Goal: Use online tool/utility: Utilize a website feature to perform a specific function

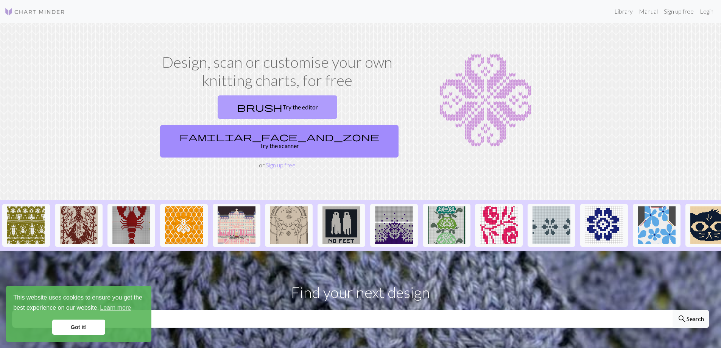
click at [227, 106] on link "brush Try the editor" at bounding box center [278, 106] width 120 height 23
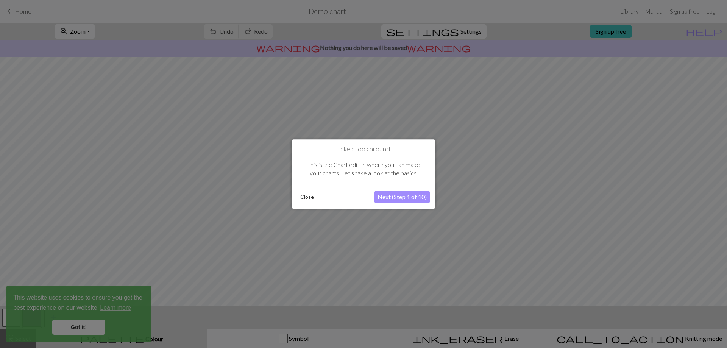
click at [397, 197] on button "Next (Step 1 of 10)" at bounding box center [401, 197] width 55 height 12
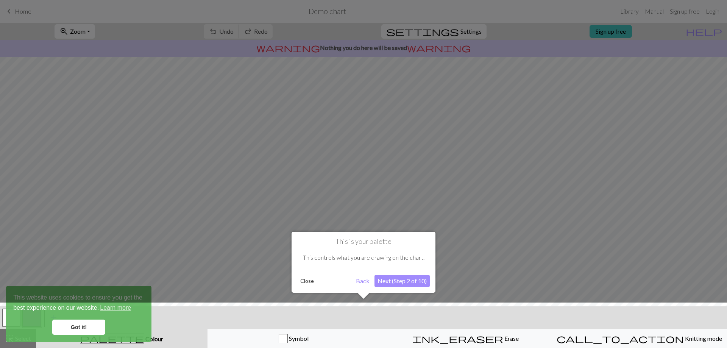
click at [400, 282] on button "Next (Step 2 of 10)" at bounding box center [401, 281] width 55 height 12
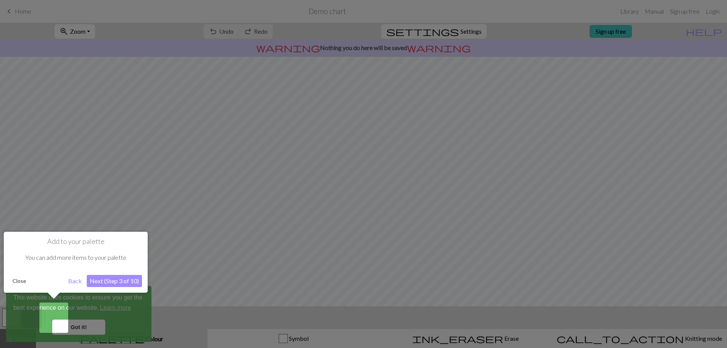
click at [106, 282] on button "Next (Step 3 of 10)" at bounding box center [114, 281] width 55 height 12
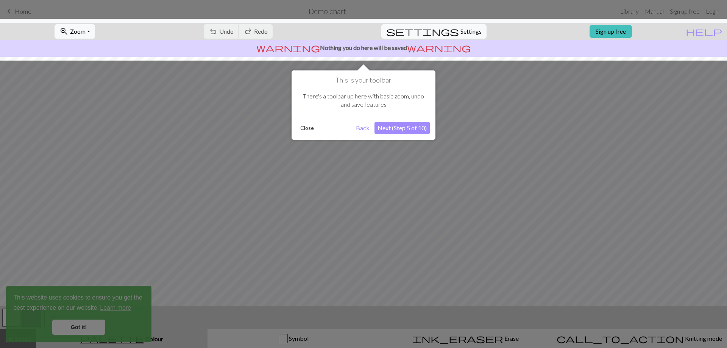
click at [409, 126] on button "Next (Step 5 of 10)" at bounding box center [401, 128] width 55 height 12
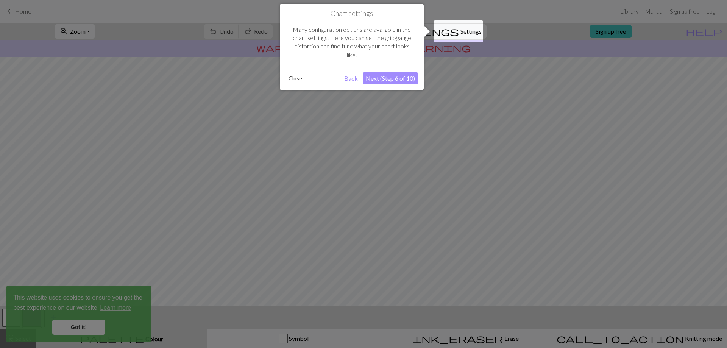
click at [386, 78] on button "Next (Step 6 of 10)" at bounding box center [390, 78] width 55 height 12
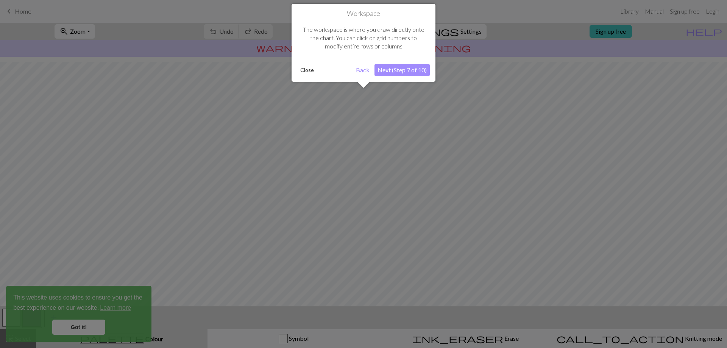
scroll to position [33, 0]
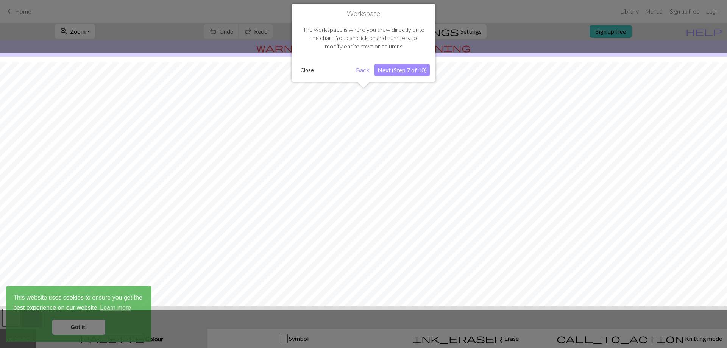
click at [393, 67] on button "Next (Step 7 of 10)" at bounding box center [401, 70] width 55 height 12
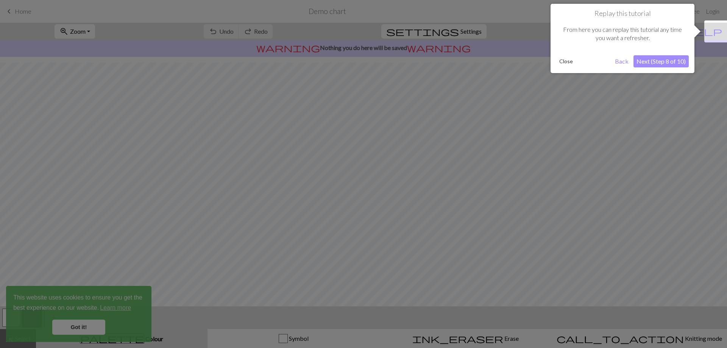
click at [668, 64] on button "Next (Step 8 of 10)" at bounding box center [660, 61] width 55 height 12
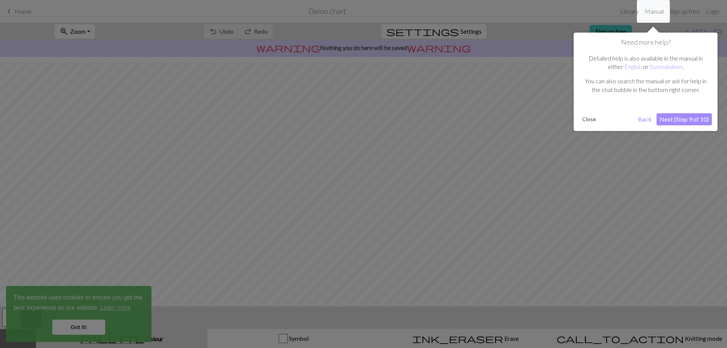
click at [666, 120] on button "Next (Step 9 of 10)" at bounding box center [683, 119] width 55 height 12
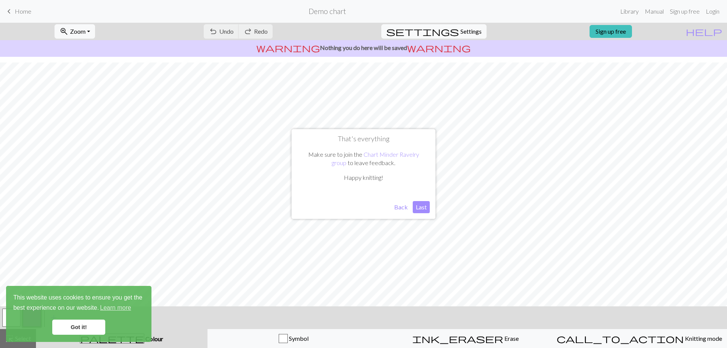
click at [423, 207] on button "Last" at bounding box center [420, 207] width 17 height 12
click at [82, 328] on link "Got it!" at bounding box center [78, 326] width 53 height 15
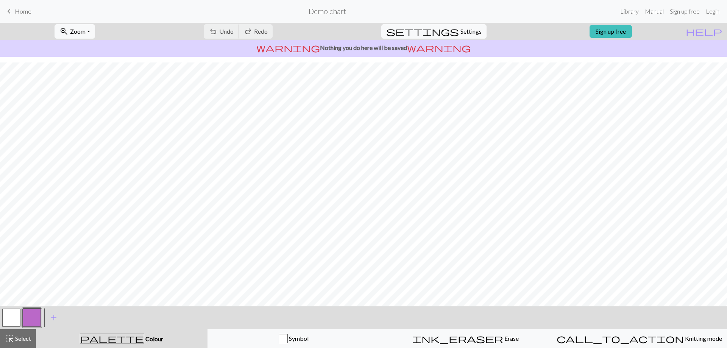
click at [27, 318] on button "button" at bounding box center [32, 317] width 18 height 18
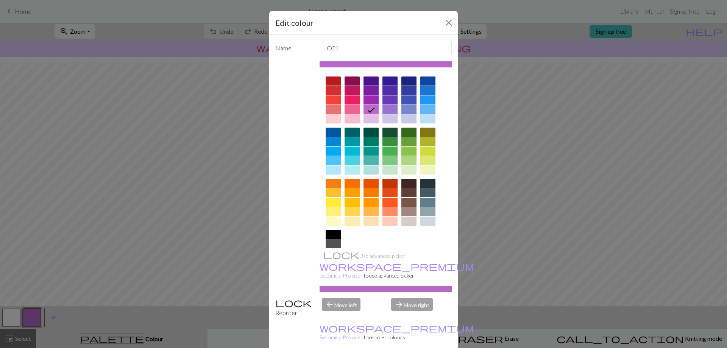
click at [330, 233] on div at bounding box center [332, 234] width 15 height 9
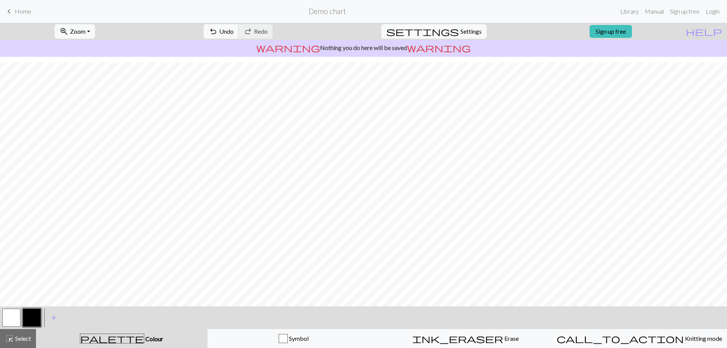
click at [34, 319] on button "button" at bounding box center [32, 317] width 18 height 18
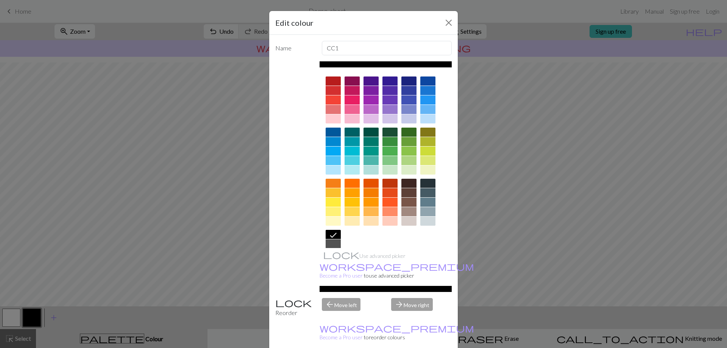
click at [334, 246] on div at bounding box center [332, 243] width 15 height 9
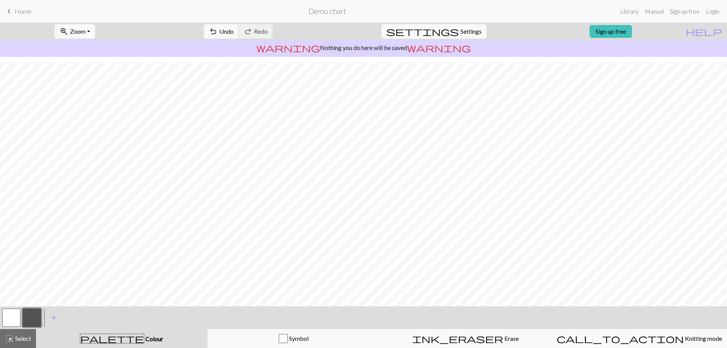
scroll to position [0, 0]
click at [37, 313] on button "button" at bounding box center [32, 317] width 18 height 18
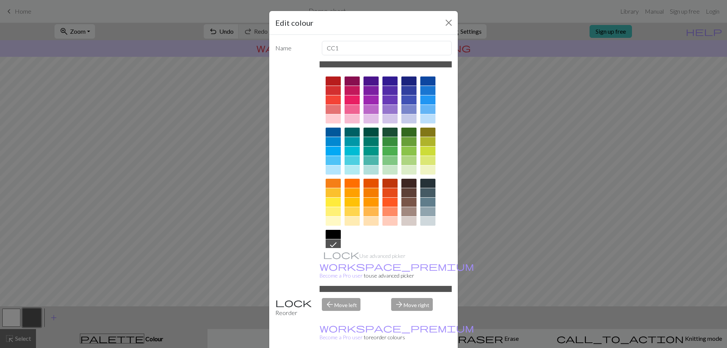
click at [426, 191] on div at bounding box center [427, 192] width 15 height 9
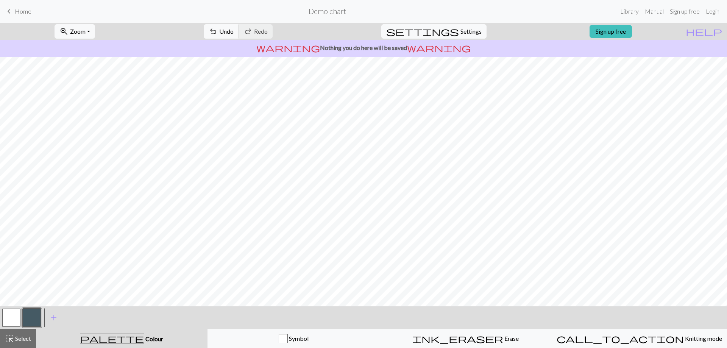
click at [37, 320] on button "button" at bounding box center [32, 317] width 18 height 18
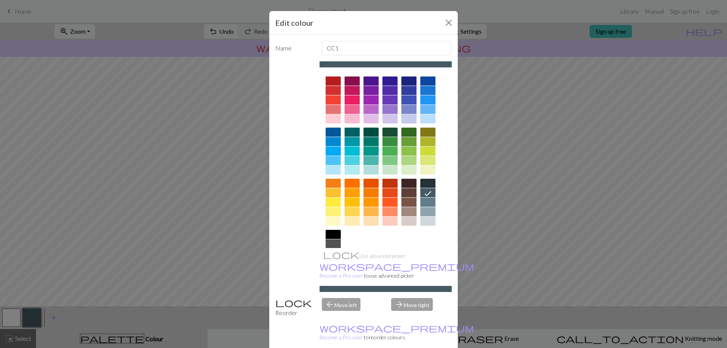
click at [331, 248] on div "Use advanced picker workspace_premium Become a Pro user to use advanced picker" at bounding box center [385, 176] width 132 height 230
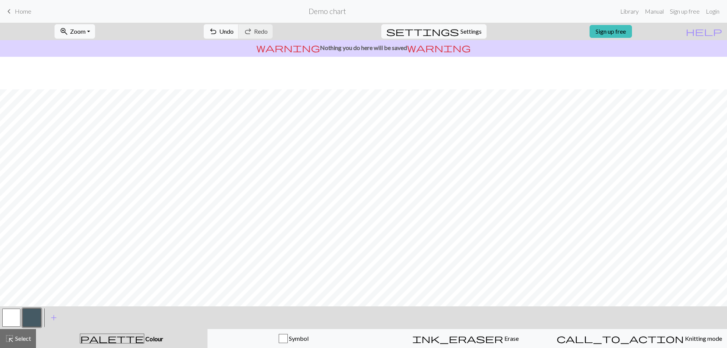
scroll to position [33, 0]
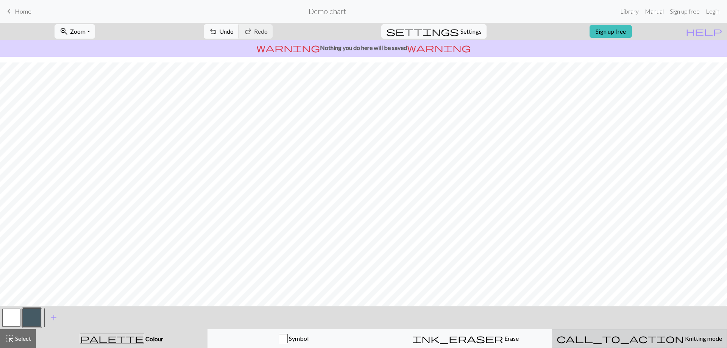
click at [683, 336] on span "Knitting mode" at bounding box center [702, 338] width 38 height 7
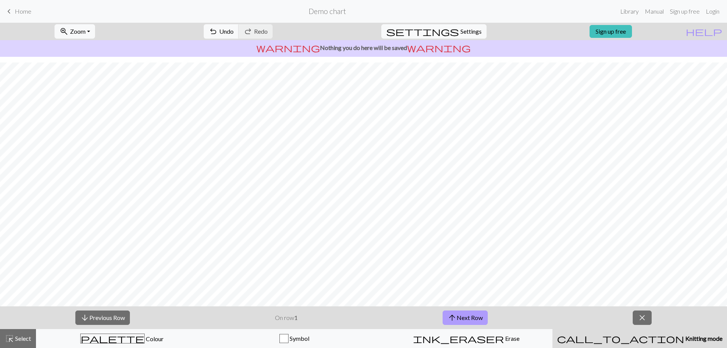
click at [470, 317] on button "arrow_upward Next Row" at bounding box center [464, 317] width 45 height 14
click at [94, 318] on button "arrow_downward Previous Row" at bounding box center [102, 317] width 54 height 14
click at [636, 321] on button "close" at bounding box center [641, 317] width 19 height 14
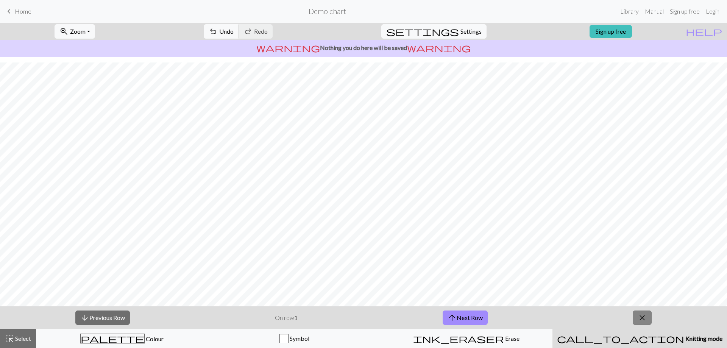
scroll to position [10, 0]
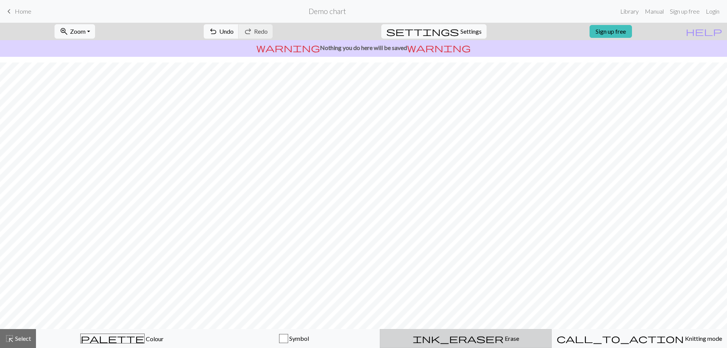
click at [462, 336] on span "ink_eraser" at bounding box center [457, 338] width 91 height 11
click at [20, 340] on span "Select" at bounding box center [22, 338] width 17 height 7
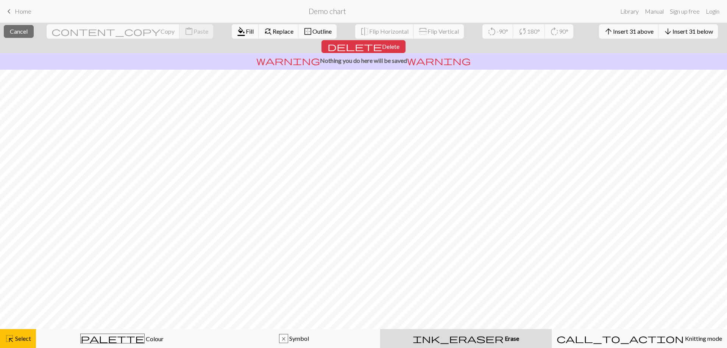
click at [441, 335] on div "ink_eraser Erase Erase" at bounding box center [465, 338] width 162 height 9
click at [439, 336] on div "ink_eraser Erase Erase" at bounding box center [465, 338] width 162 height 9
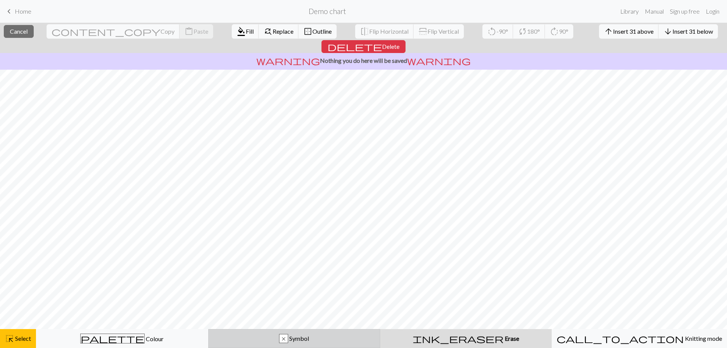
click at [317, 339] on div "x Symbol" at bounding box center [294, 338] width 162 height 9
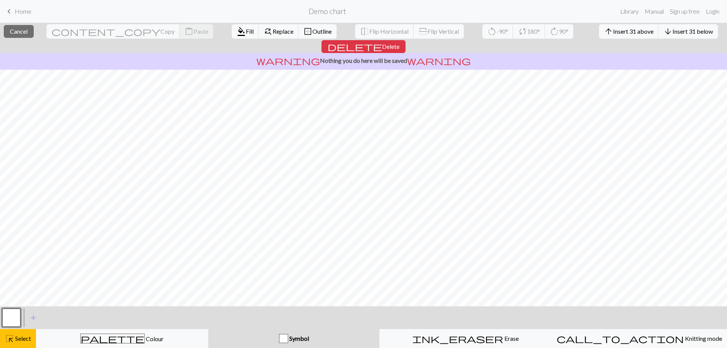
click at [317, 339] on div "Symbol" at bounding box center [294, 338] width 162 height 9
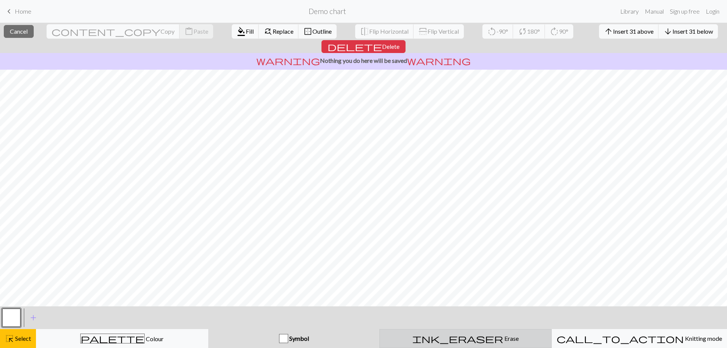
click at [463, 337] on span "ink_eraser" at bounding box center [457, 338] width 91 height 11
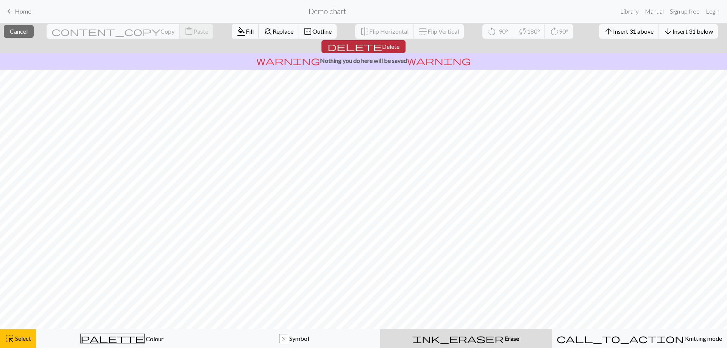
click at [405, 40] on button "delete Delete" at bounding box center [363, 46] width 84 height 13
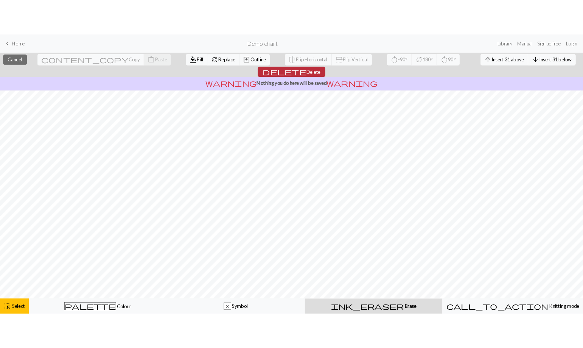
scroll to position [0, 0]
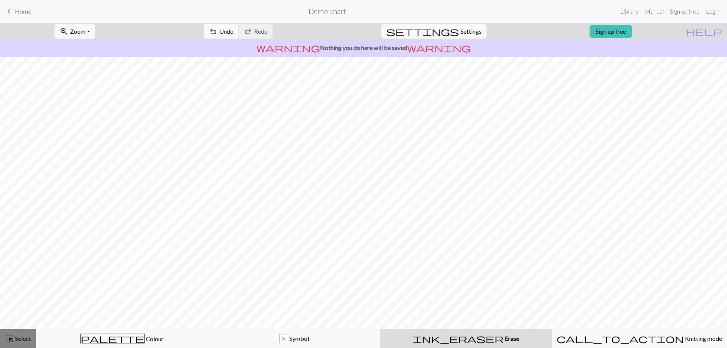
click at [27, 334] on button "highlight_alt Select Select" at bounding box center [18, 338] width 36 height 19
click at [26, 334] on div "highlight_alt Select Select" at bounding box center [18, 338] width 26 height 9
click at [451, 36] on span "settings" at bounding box center [422, 31] width 73 height 11
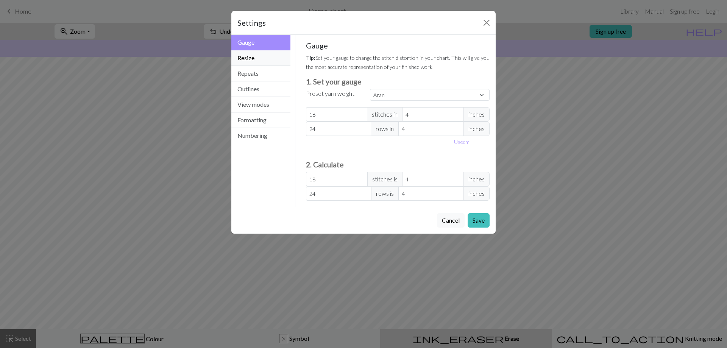
click at [258, 57] on button "Resize" at bounding box center [260, 58] width 59 height 16
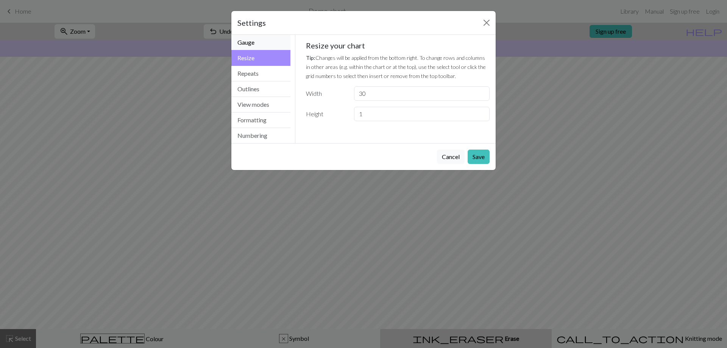
click at [266, 42] on button "Gauge" at bounding box center [260, 43] width 59 height 16
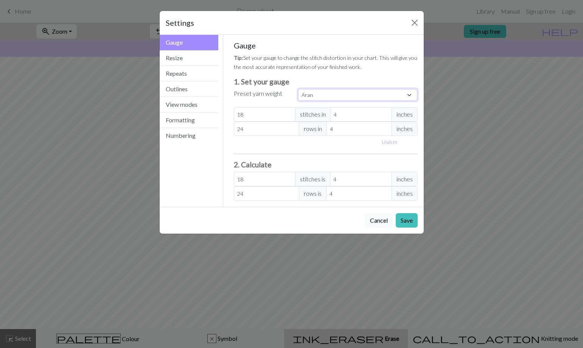
click at [356, 92] on select "Custom Square Lace Light Fingering Fingering Sport Double knit Worsted Aran Bul…" at bounding box center [358, 95] width 120 height 12
select select "dk"
click at [298, 89] on select "Custom Square Lace Light Fingering Fingering Sport Double knit Worsted Aran Bul…" at bounding box center [358, 95] width 120 height 12
type input "22"
type input "30"
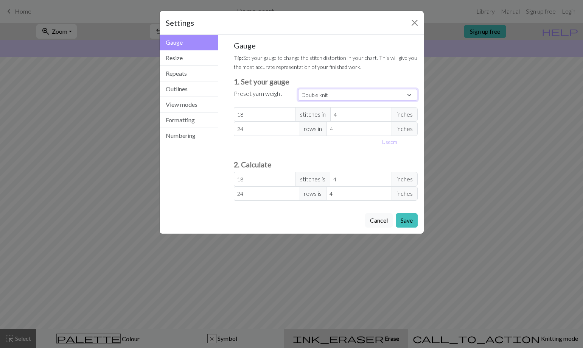
type input "22"
type input "30"
click at [356, 93] on select "Custom Square Lace Light Fingering Fingering Sport Double knit Worsted Aran Bul…" at bounding box center [358, 95] width 120 height 12
click at [177, 62] on button "Resize" at bounding box center [189, 58] width 59 height 16
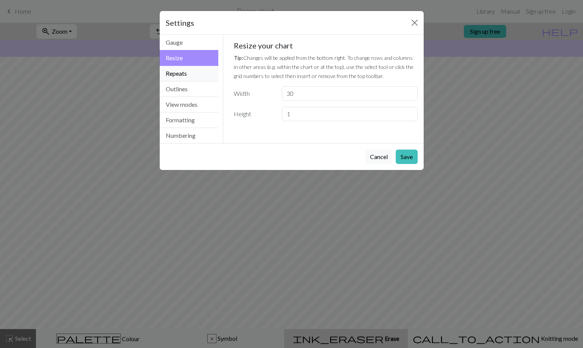
click at [182, 78] on button "Repeats" at bounding box center [189, 74] width 59 height 16
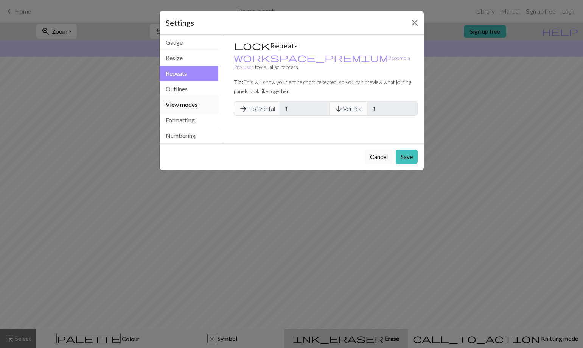
click at [186, 98] on button "View modes" at bounding box center [189, 105] width 59 height 16
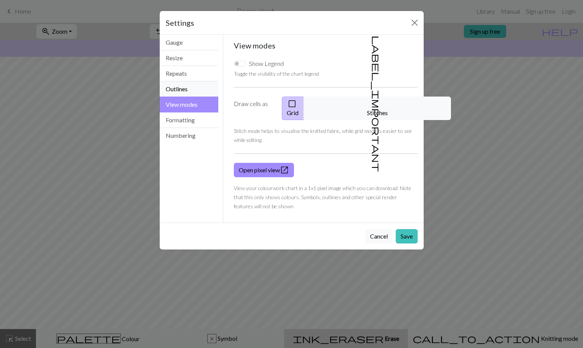
click at [193, 90] on button "Outlines" at bounding box center [189, 89] width 59 height 16
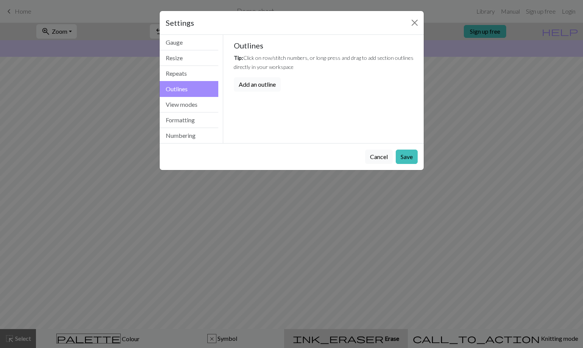
click at [268, 82] on button "Add an outline" at bounding box center [257, 84] width 47 height 14
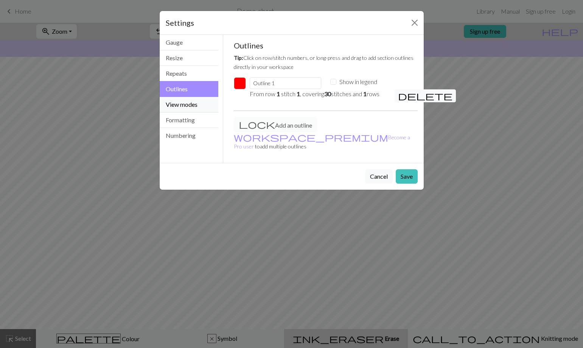
click at [204, 107] on button "View modes" at bounding box center [189, 105] width 59 height 16
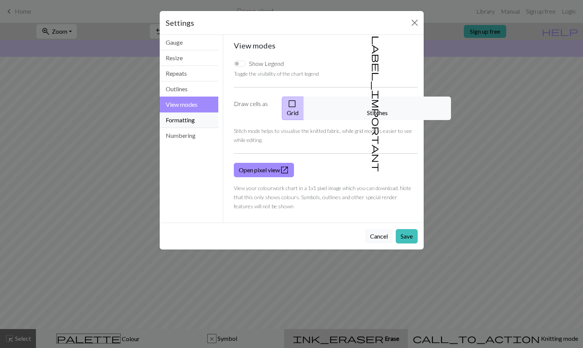
click at [198, 120] on button "Formatting" at bounding box center [189, 120] width 59 height 16
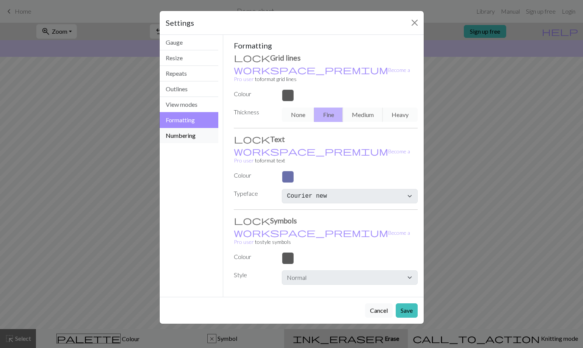
click at [199, 130] on button "Numbering" at bounding box center [189, 135] width 59 height 15
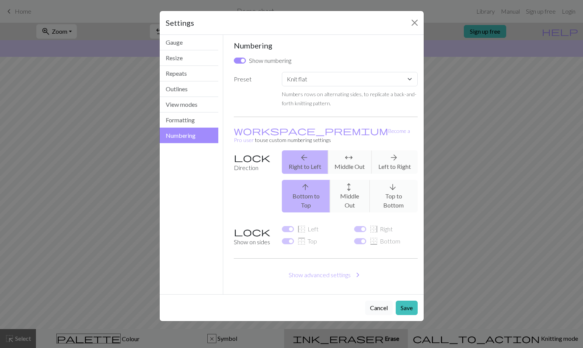
click at [385, 300] on button "Cancel" at bounding box center [379, 307] width 28 height 14
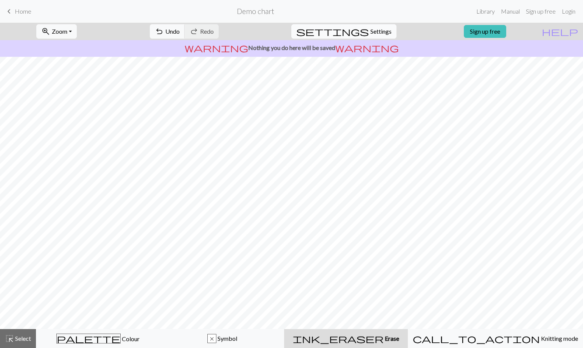
click at [382, 31] on span "Settings" at bounding box center [380, 31] width 21 height 9
select select "flat"
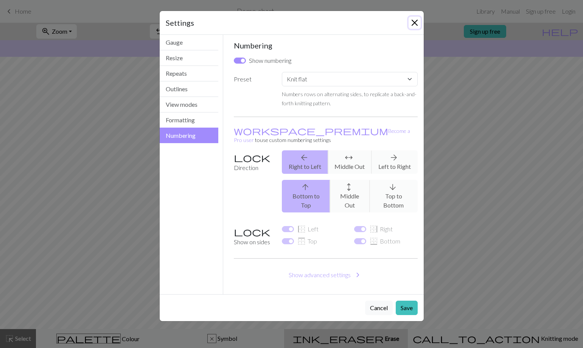
click at [411, 21] on button "Close" at bounding box center [415, 23] width 12 height 12
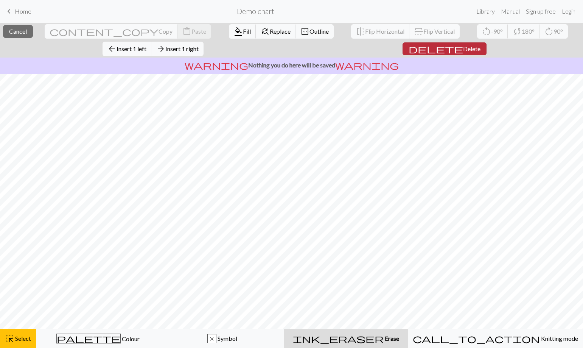
click at [463, 47] on span "Delete" at bounding box center [471, 48] width 17 height 7
click at [151, 48] on span "Insert 1 above" at bounding box center [132, 48] width 37 height 7
click at [146, 51] on span "Insert 1 above" at bounding box center [132, 48] width 37 height 7
click at [141, 53] on button "arrow_upward Insert 1 above" at bounding box center [128, 49] width 56 height 14
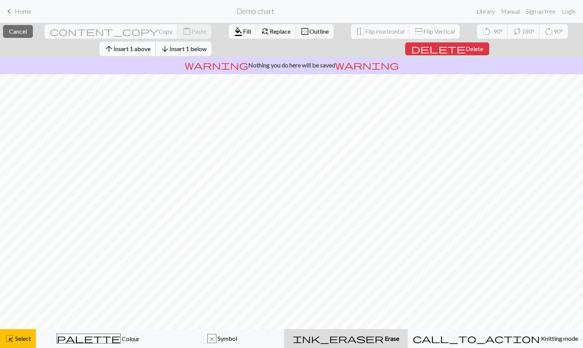
click at [149, 43] on button "arrow_upward Insert 1 above" at bounding box center [128, 49] width 56 height 14
click at [145, 51] on span "Insert 1 above" at bounding box center [132, 48] width 37 height 7
click at [149, 48] on span "Insert 1 above" at bounding box center [132, 48] width 37 height 7
click at [141, 45] on span "Insert 1 above" at bounding box center [132, 48] width 37 height 7
click at [151, 50] on span "Insert 1 above" at bounding box center [132, 48] width 37 height 7
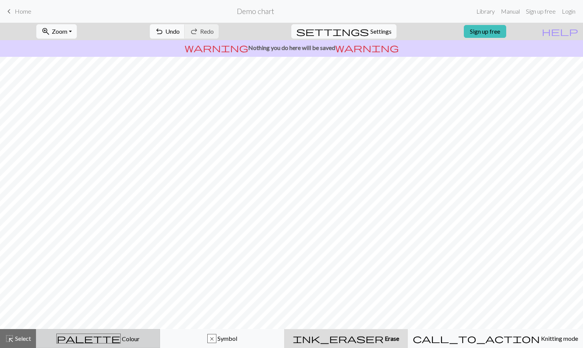
click at [85, 336] on div "palette Colour Colour" at bounding box center [98, 338] width 114 height 10
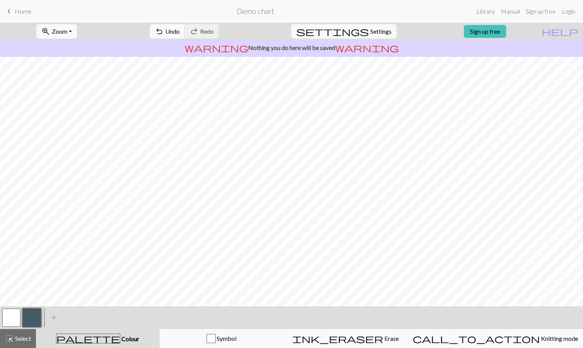
drag, startPoint x: 9, startPoint y: 321, endPoint x: 83, endPoint y: 306, distance: 75.9
click at [9, 321] on button "button" at bounding box center [11, 317] width 18 height 18
click at [33, 310] on button "button" at bounding box center [32, 317] width 18 height 18
click at [23, 340] on span "Select" at bounding box center [22, 338] width 17 height 7
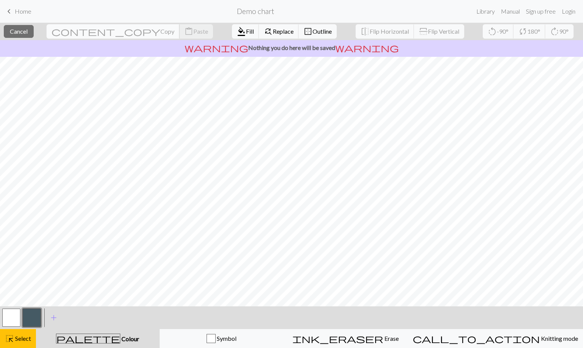
click at [83, 30] on span "content_copy" at bounding box center [105, 31] width 109 height 11
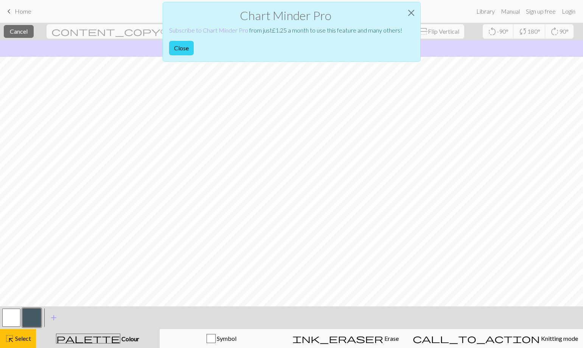
click at [184, 49] on button "Close" at bounding box center [181, 48] width 25 height 14
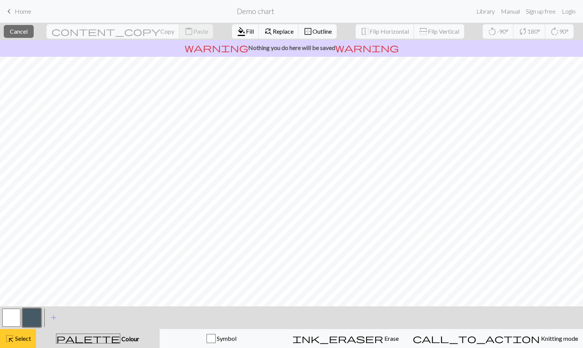
click at [19, 339] on span "Select" at bounding box center [22, 338] width 17 height 7
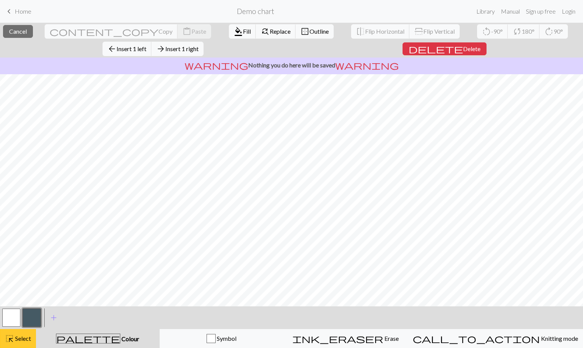
click at [24, 337] on span "Select" at bounding box center [22, 338] width 17 height 7
click at [146, 45] on span "Insert 1 left" at bounding box center [132, 48] width 30 height 7
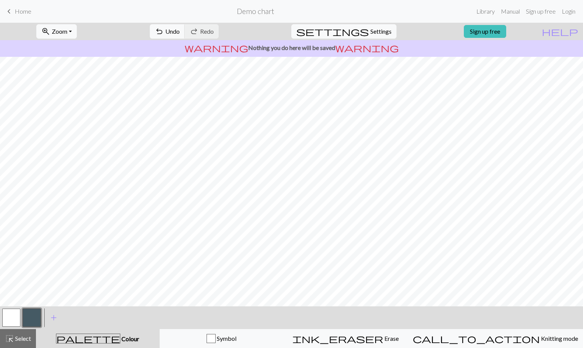
click at [28, 324] on button "button" at bounding box center [32, 317] width 18 height 18
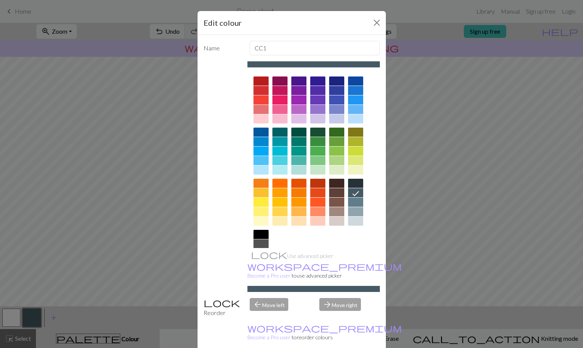
click at [12, 319] on div "Edit colour Name CC1 Use advanced picker workspace_premium Become a Pro user to…" at bounding box center [291, 174] width 583 height 348
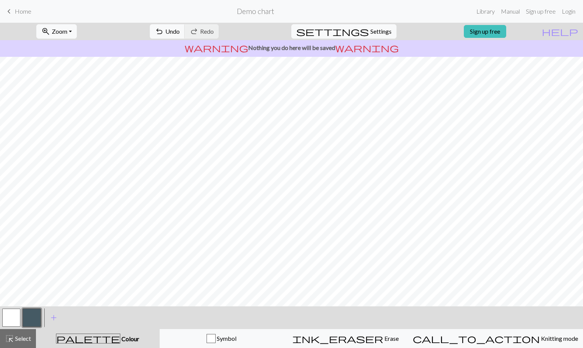
click at [7, 314] on button "button" at bounding box center [11, 317] width 18 height 18
click at [31, 314] on button "button" at bounding box center [32, 317] width 18 height 18
click at [14, 338] on span "Select" at bounding box center [22, 338] width 17 height 7
click at [26, 336] on span "Select" at bounding box center [22, 338] width 17 height 7
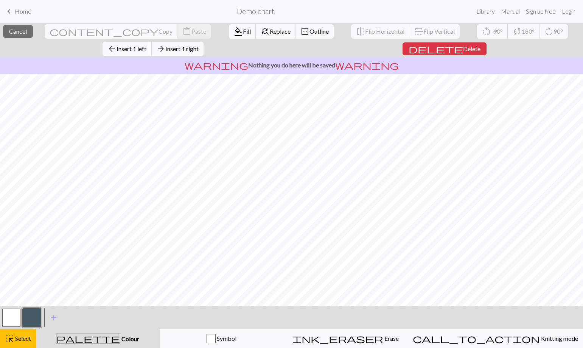
click at [117, 44] on span "arrow_back" at bounding box center [111, 49] width 9 height 11
click at [146, 45] on span "Insert 1 left" at bounding box center [132, 48] width 30 height 7
click at [117, 44] on span "arrow_back" at bounding box center [111, 49] width 9 height 11
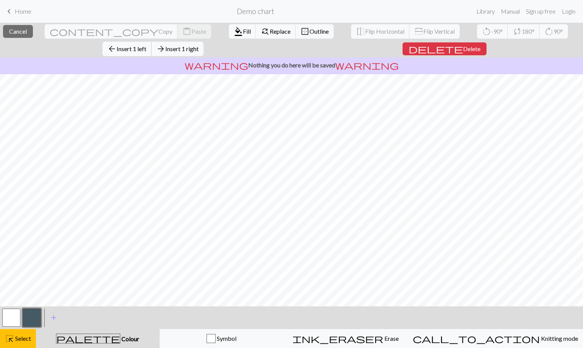
click at [152, 42] on button "arrow_back Insert 1 left" at bounding box center [127, 49] width 49 height 14
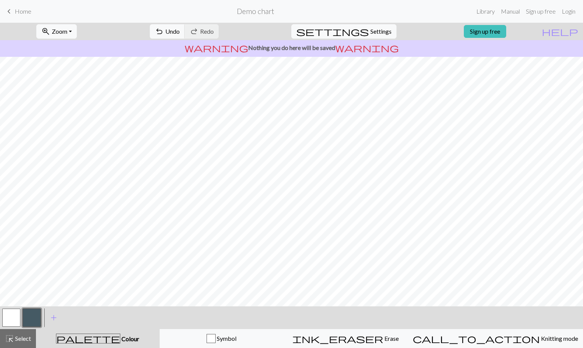
click at [20, 317] on button "button" at bounding box center [11, 317] width 18 height 18
click at [32, 309] on button "button" at bounding box center [32, 317] width 18 height 18
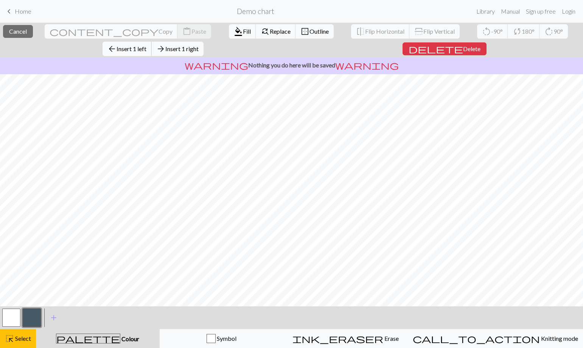
click at [146, 45] on span "Insert 1 left" at bounding box center [132, 48] width 30 height 7
click at [117, 44] on span "arrow_back" at bounding box center [111, 49] width 9 height 11
drag, startPoint x: 485, startPoint y: 31, endPoint x: 458, endPoint y: 51, distance: 34.1
click at [117, 44] on span "arrow_back" at bounding box center [111, 49] width 9 height 11
click at [152, 42] on button "arrow_back Insert 1 left" at bounding box center [127, 49] width 49 height 14
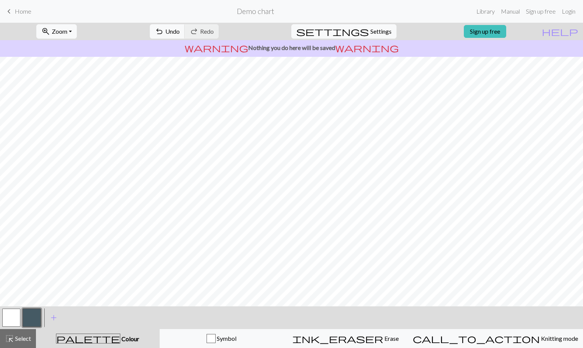
drag, startPoint x: 15, startPoint y: 339, endPoint x: 26, endPoint y: 321, distance: 21.7
click at [16, 339] on span "Select" at bounding box center [22, 338] width 17 height 7
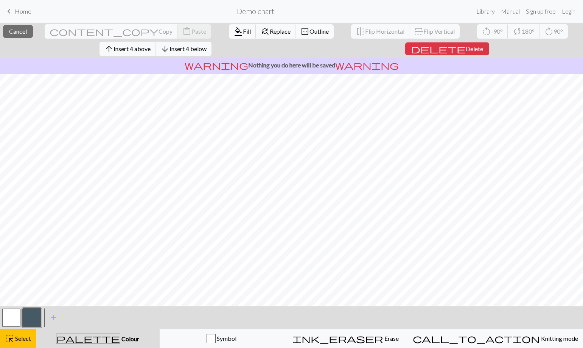
click at [310, 31] on span "Outline" at bounding box center [319, 31] width 19 height 7
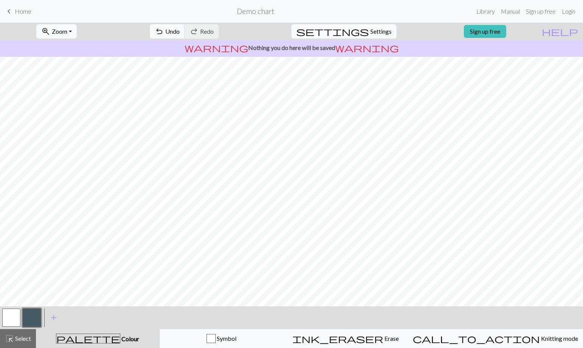
click at [352, 29] on button "settings Settings" at bounding box center [343, 31] width 105 height 14
select select "aran"
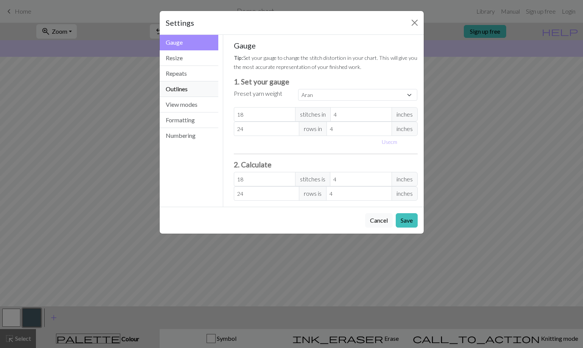
click at [191, 88] on button "Outlines" at bounding box center [189, 89] width 59 height 16
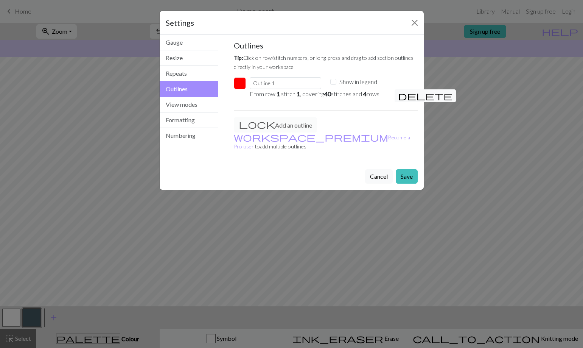
click at [242, 86] on button "button" at bounding box center [240, 83] width 12 height 12
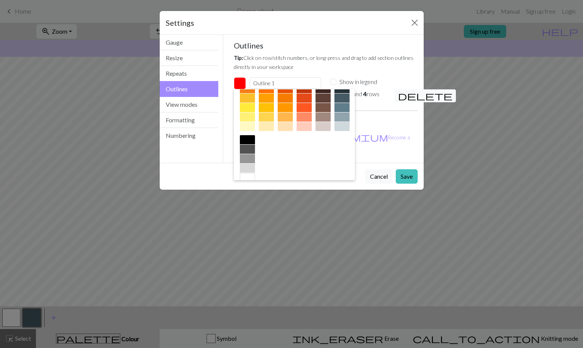
scroll to position [122, 0]
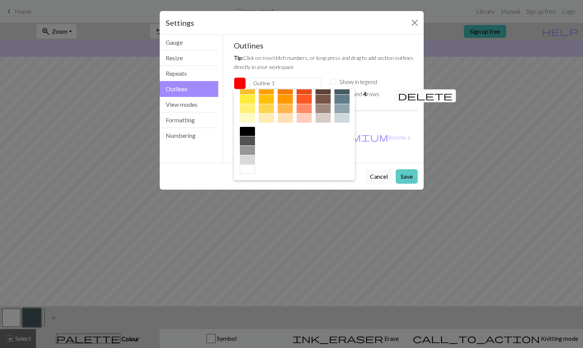
click at [407, 169] on button "Save" at bounding box center [407, 176] width 22 height 14
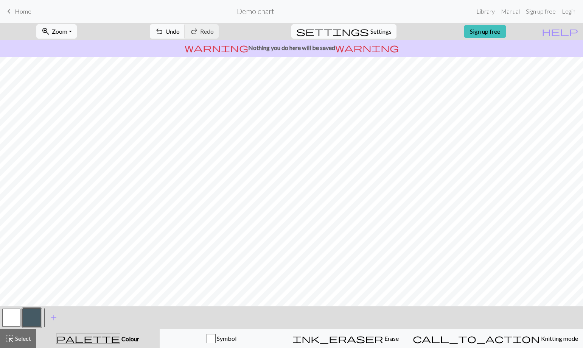
click at [375, 33] on span "Settings" at bounding box center [380, 31] width 21 height 9
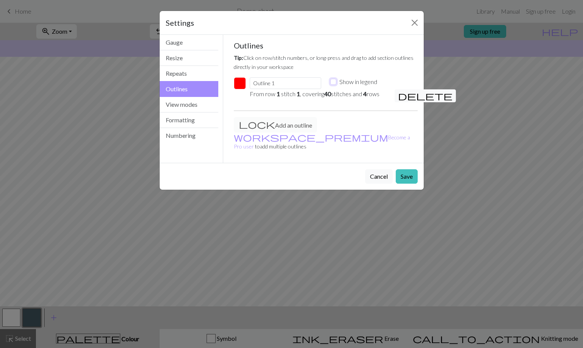
click at [335, 83] on input "Show in legend" at bounding box center [333, 82] width 6 height 6
checkbox input "true"
click at [188, 107] on button "View modes" at bounding box center [189, 105] width 59 height 16
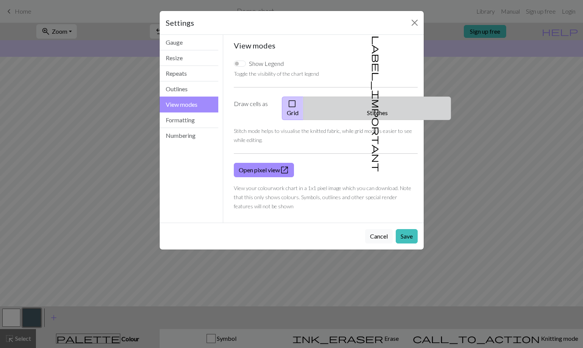
click at [382, 102] on button "label_important Stitches" at bounding box center [377, 107] width 148 height 23
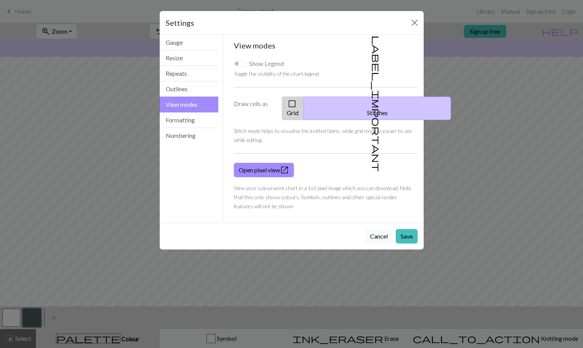
click at [304, 106] on button "check_box_outline_blank Grid" at bounding box center [293, 107] width 22 height 23
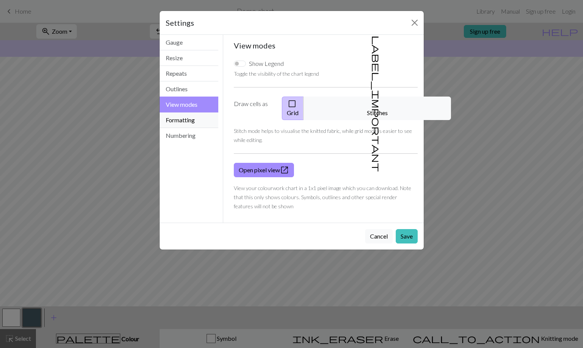
click at [182, 120] on button "Formatting" at bounding box center [189, 120] width 59 height 16
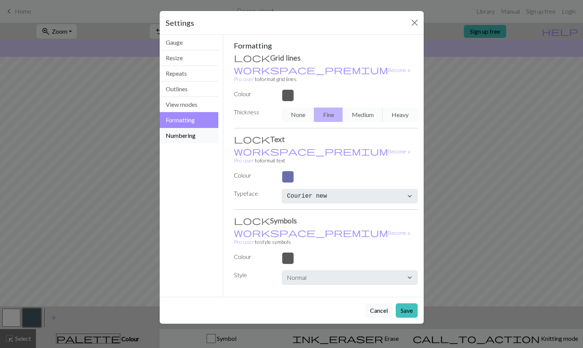
click at [186, 132] on button "Numbering" at bounding box center [189, 135] width 59 height 15
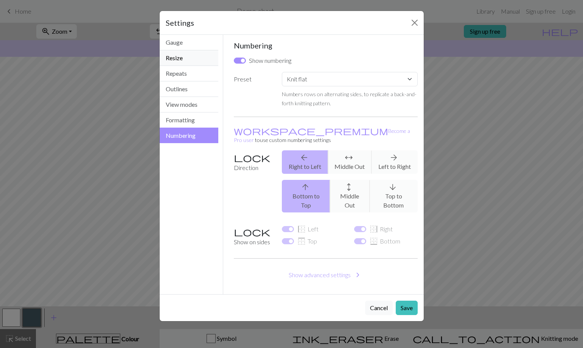
click at [193, 63] on button "Resize" at bounding box center [189, 58] width 59 height 16
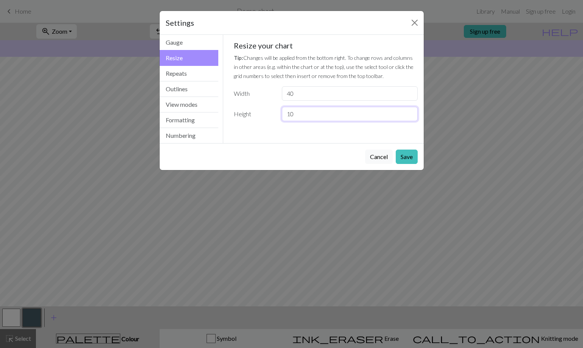
click at [300, 117] on input "10" at bounding box center [349, 114] width 135 height 14
type input "1"
type input "40"
click at [412, 154] on button "Save" at bounding box center [407, 156] width 22 height 14
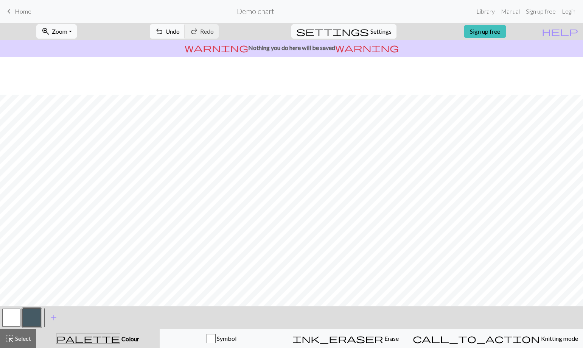
scroll to position [0, 0]
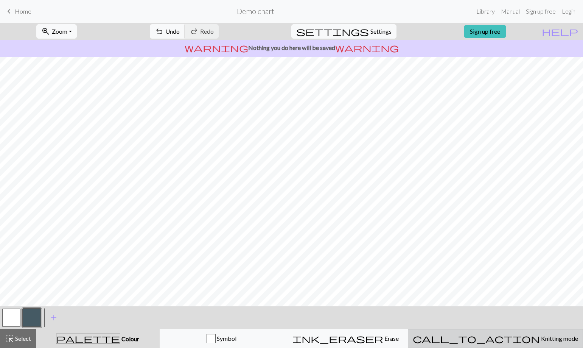
click at [540, 340] on span "Knitting mode" at bounding box center [559, 338] width 38 height 7
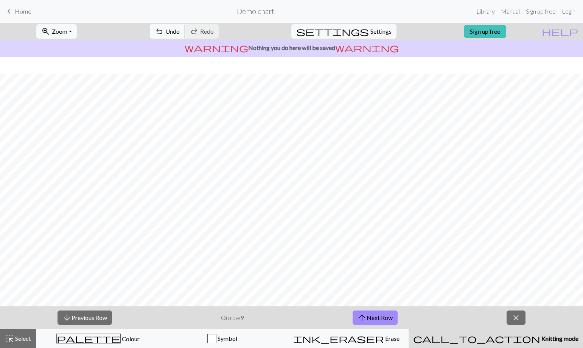
scroll to position [93, 0]
click at [85, 317] on button "arrow_downward Previous Row" at bounding box center [85, 317] width 54 height 14
click at [86, 318] on button "arrow_downward Previous Row" at bounding box center [85, 317] width 54 height 14
drag, startPoint x: 86, startPoint y: 319, endPoint x: 88, endPoint y: 327, distance: 7.8
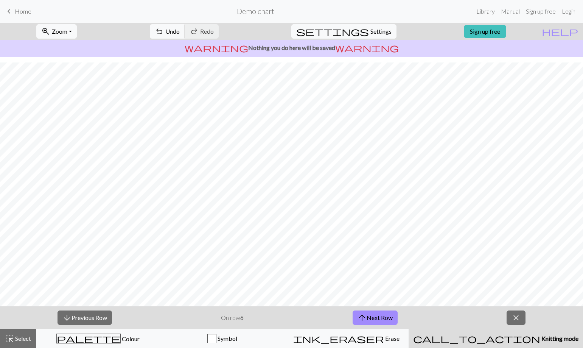
click at [88, 327] on div "arrow_downward Previous Row On row 6 arrow_upward Next Row close" at bounding box center [291, 317] width 583 height 23
click at [99, 319] on button "arrow_downward Previous Row" at bounding box center [85, 317] width 54 height 14
click at [101, 317] on button "arrow_downward Previous Row" at bounding box center [85, 317] width 54 height 14
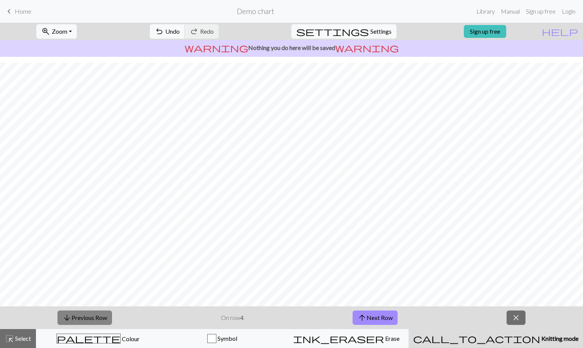
click at [105, 317] on button "arrow_downward Previous Row" at bounding box center [85, 317] width 54 height 14
click at [500, 340] on span "call_to_action" at bounding box center [476, 338] width 127 height 11
click at [527, 311] on div "arrow_downward Previous Row On row 2 arrow_upward Next Row close" at bounding box center [291, 317] width 583 height 23
click at [513, 318] on span "close" at bounding box center [516, 317] width 9 height 11
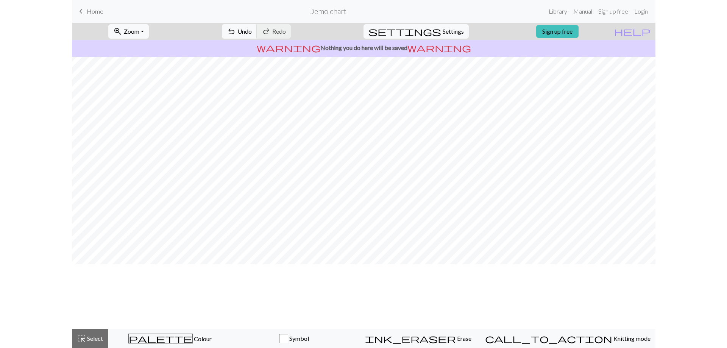
scroll to position [0, 0]
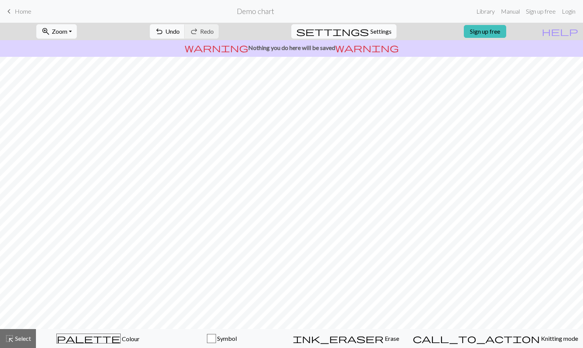
click at [370, 27] on span "Settings" at bounding box center [380, 31] width 21 height 9
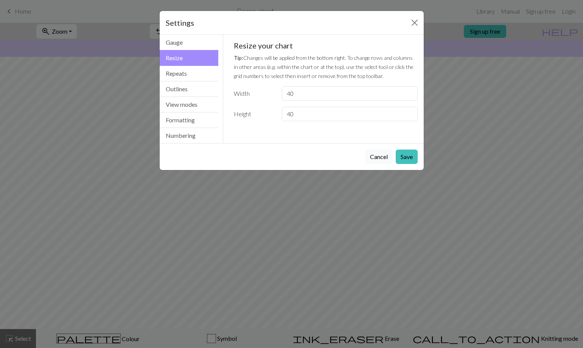
click at [382, 154] on button "Cancel" at bounding box center [379, 156] width 28 height 14
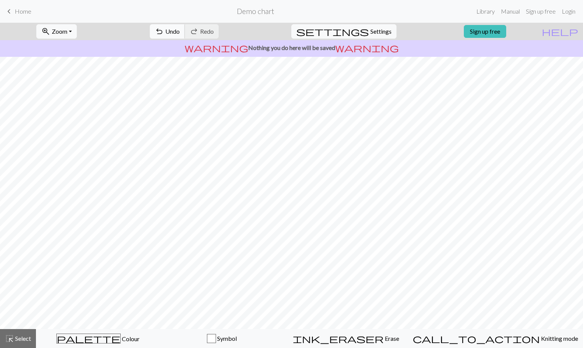
click at [164, 33] on span "undo" at bounding box center [159, 31] width 9 height 11
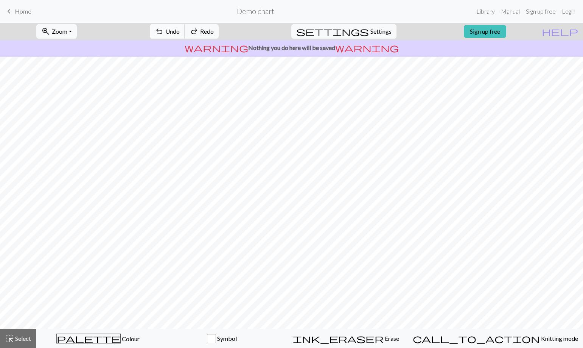
click at [164, 33] on span "undo" at bounding box center [159, 31] width 9 height 11
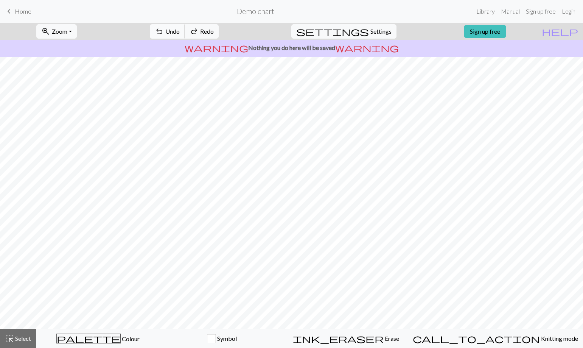
click at [164, 33] on span "undo" at bounding box center [159, 31] width 9 height 11
click at [216, 336] on div "Symbol" at bounding box center [222, 338] width 114 height 9
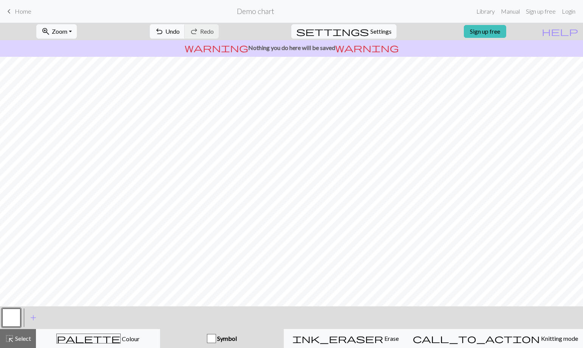
click at [20, 316] on button "button" at bounding box center [11, 317] width 18 height 18
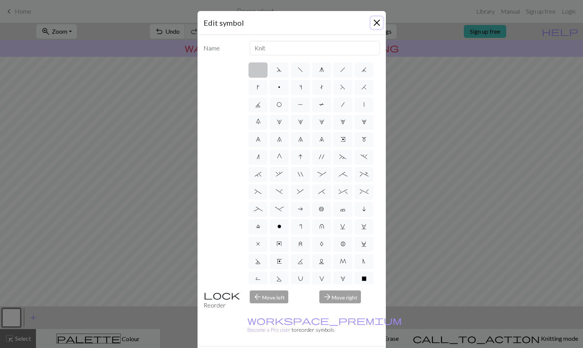
click at [373, 22] on button "Close" at bounding box center [377, 23] width 12 height 12
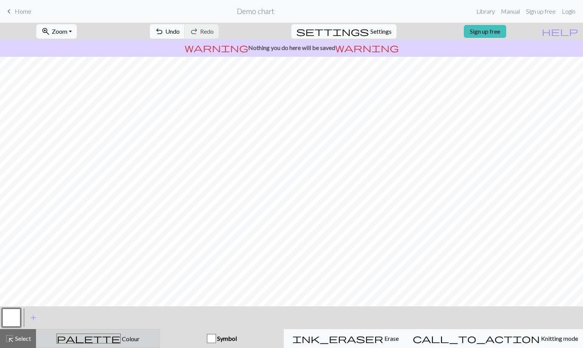
click at [129, 333] on div "palette Colour Colour" at bounding box center [98, 338] width 114 height 10
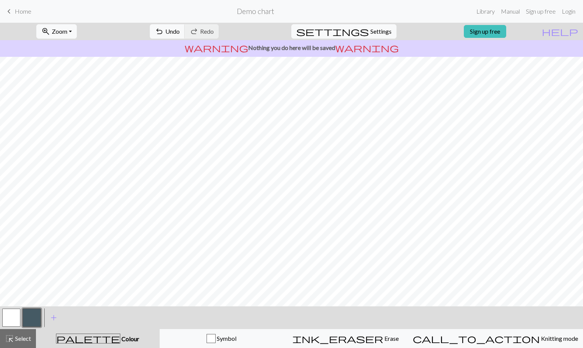
click at [12, 319] on button "button" at bounding box center [11, 317] width 18 height 18
click at [23, 317] on button "button" at bounding box center [32, 317] width 18 height 18
click at [211, 338] on div "Symbol" at bounding box center [222, 338] width 114 height 9
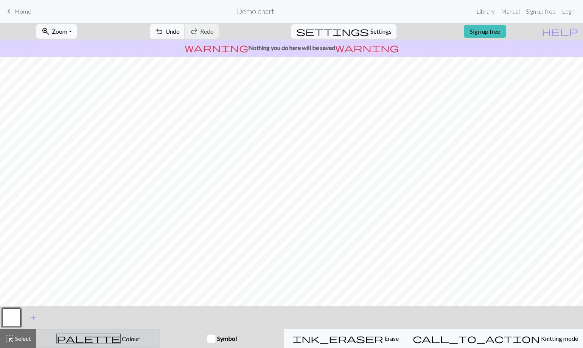
drag, startPoint x: 199, startPoint y: 333, endPoint x: 162, endPoint y: 337, distance: 38.0
click at [199, 333] on button "Symbol" at bounding box center [222, 338] width 124 height 19
click at [9, 313] on button "button" at bounding box center [11, 317] width 18 height 18
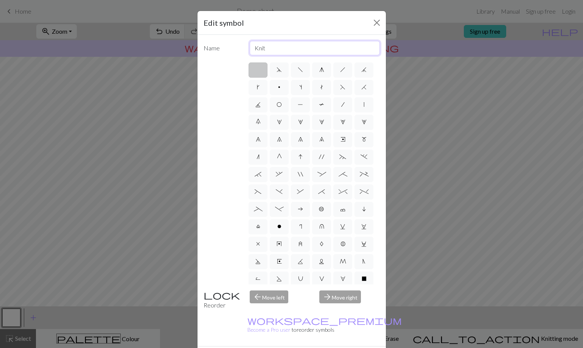
click at [328, 47] on input "Knit" at bounding box center [315, 48] width 130 height 14
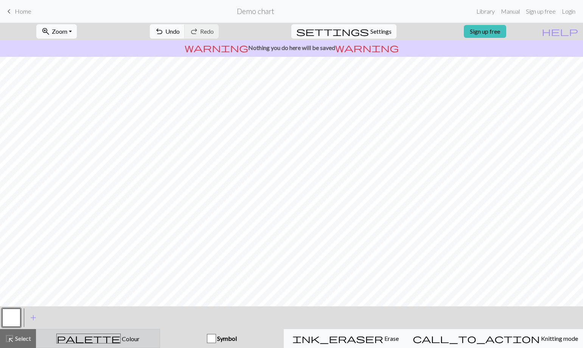
click at [79, 336] on div "palette Colour Colour" at bounding box center [98, 338] width 114 height 10
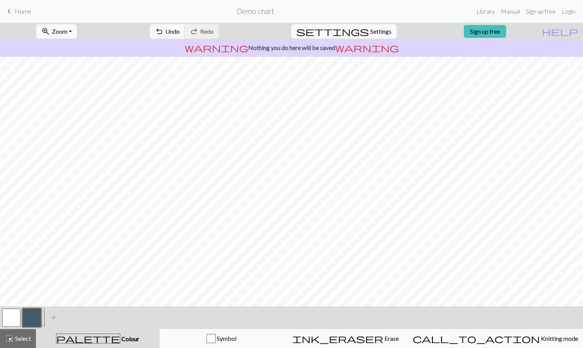
click at [8, 319] on button "button" at bounding box center [11, 317] width 18 height 18
click at [38, 314] on button "button" at bounding box center [32, 317] width 18 height 18
click at [164, 29] on span "undo" at bounding box center [159, 31] width 9 height 11
click at [185, 36] on button "undo Undo Undo" at bounding box center [167, 31] width 35 height 14
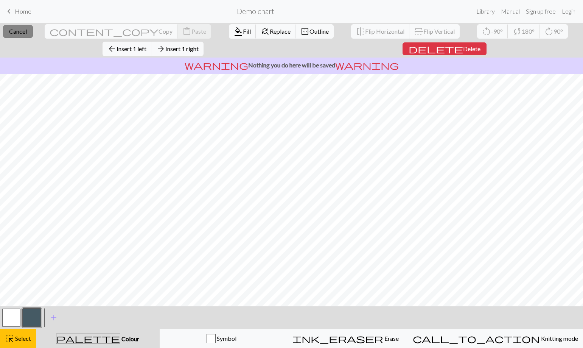
click at [15, 33] on span "Cancel" at bounding box center [18, 31] width 18 height 7
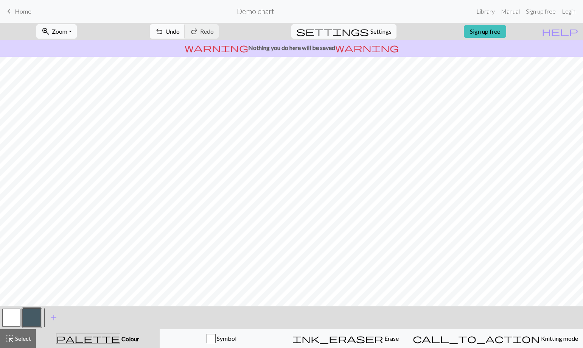
click at [184, 32] on button "undo Undo Undo" at bounding box center [167, 31] width 35 height 14
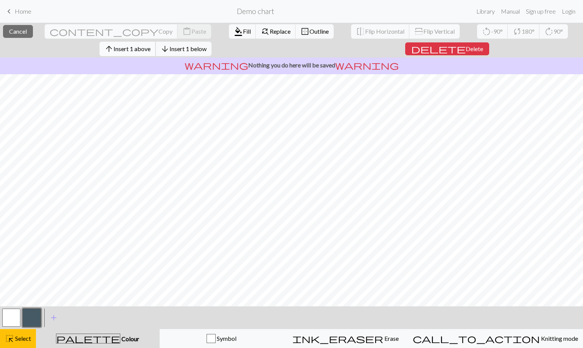
click at [148, 52] on span "Insert 1 above" at bounding box center [132, 48] width 37 height 7
click at [135, 47] on span "Insert 1 above" at bounding box center [132, 48] width 37 height 7
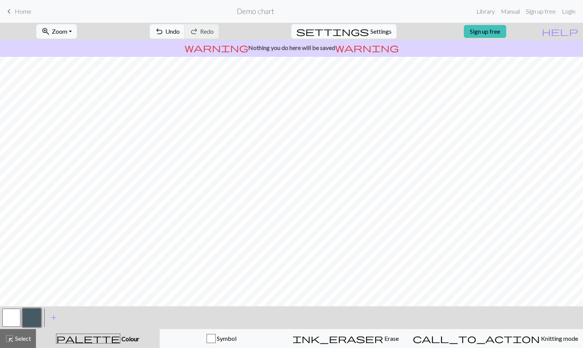
click at [365, 26] on button "settings Settings" at bounding box center [343, 31] width 105 height 14
select select "aran"
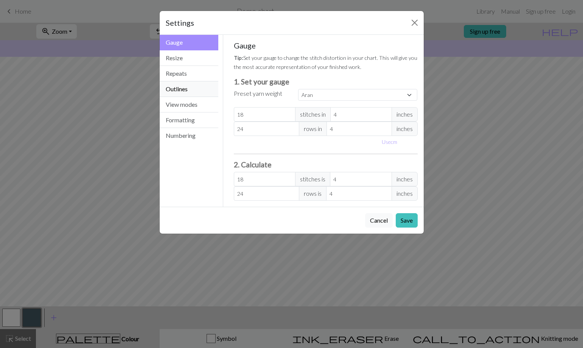
click at [185, 86] on button "Outlines" at bounding box center [189, 89] width 59 height 16
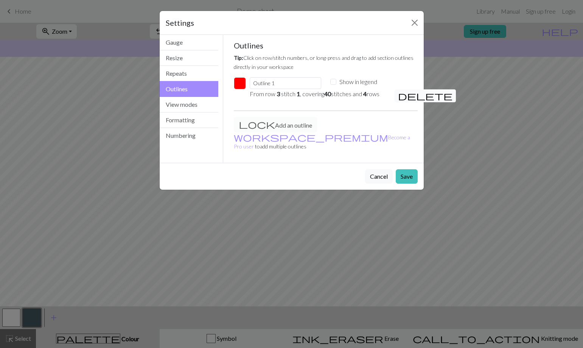
click at [399, 97] on span "delete" at bounding box center [425, 95] width 54 height 11
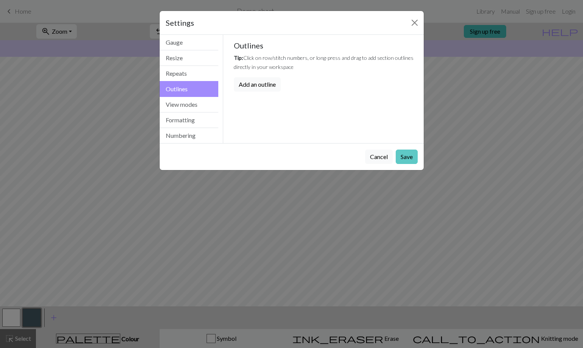
click at [403, 156] on button "Save" at bounding box center [407, 156] width 22 height 14
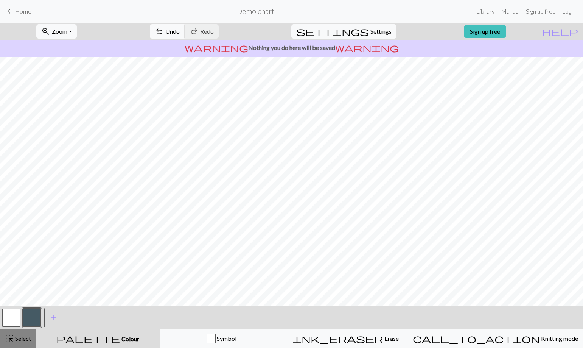
click at [11, 342] on span "highlight_alt" at bounding box center [9, 338] width 9 height 11
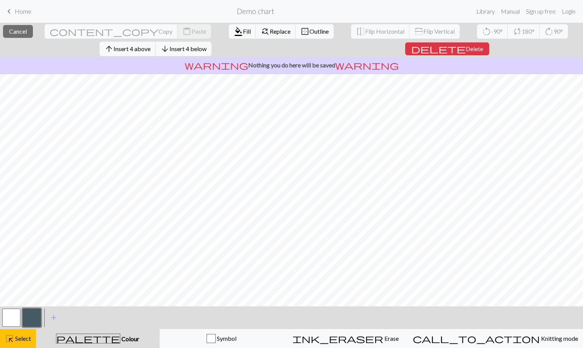
click at [310, 32] on span "Outline" at bounding box center [319, 31] width 19 height 7
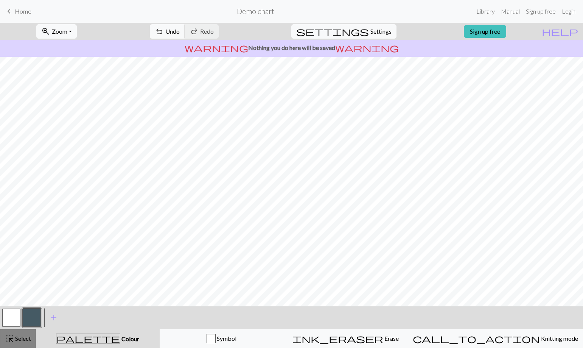
click at [8, 335] on span "highlight_alt" at bounding box center [9, 338] width 9 height 11
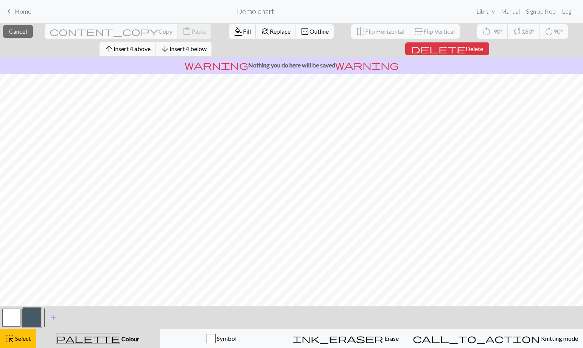
click at [310, 32] on span "Outline" at bounding box center [319, 31] width 19 height 7
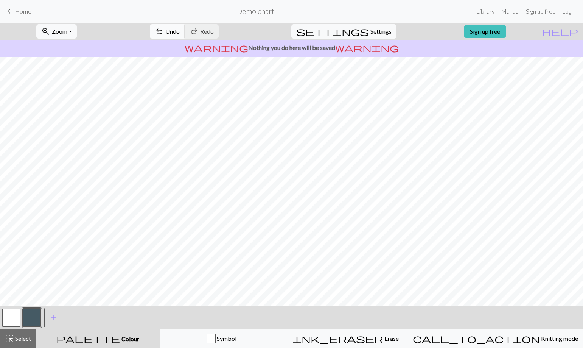
click at [164, 31] on span "undo" at bounding box center [159, 31] width 9 height 11
click at [10, 340] on span "highlight_alt" at bounding box center [9, 338] width 9 height 11
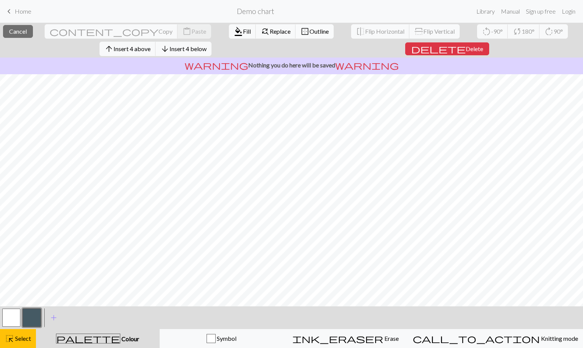
click at [310, 31] on span "Outline" at bounding box center [319, 31] width 19 height 7
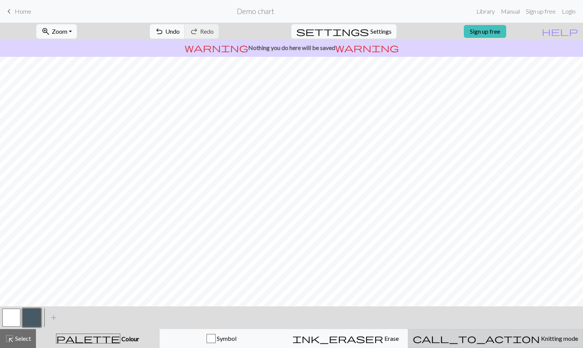
click at [540, 341] on span "Knitting mode" at bounding box center [559, 338] width 38 height 7
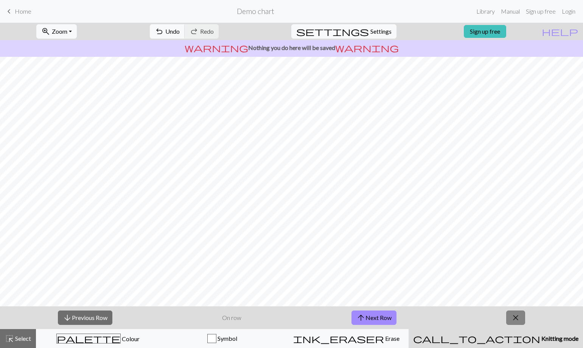
click at [511, 314] on button "close" at bounding box center [515, 317] width 19 height 14
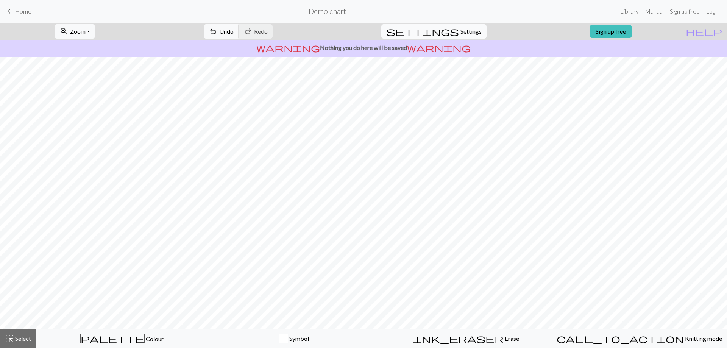
click at [460, 27] on span "Settings" at bounding box center [470, 31] width 21 height 9
select select "aran"
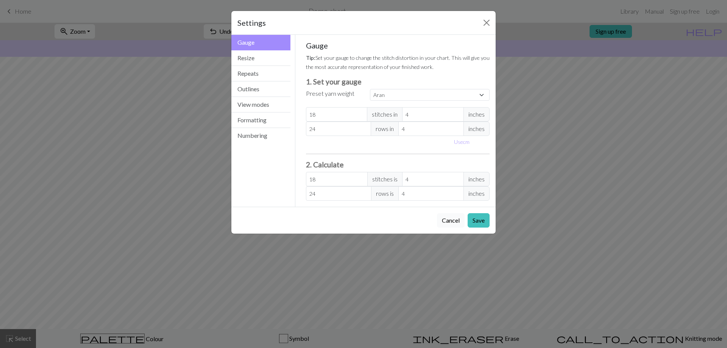
click at [444, 218] on button "Cancel" at bounding box center [451, 220] width 28 height 14
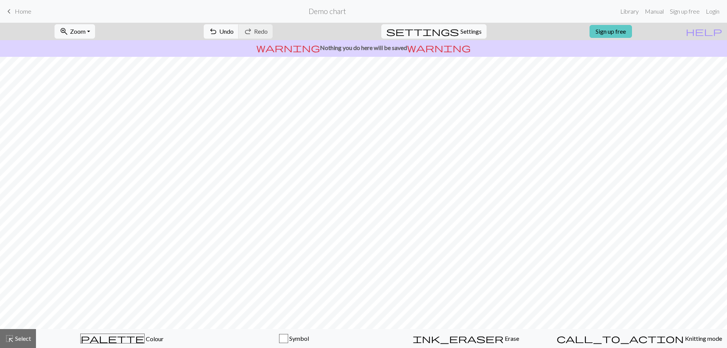
click at [632, 28] on link "Sign up free" at bounding box center [610, 31] width 42 height 13
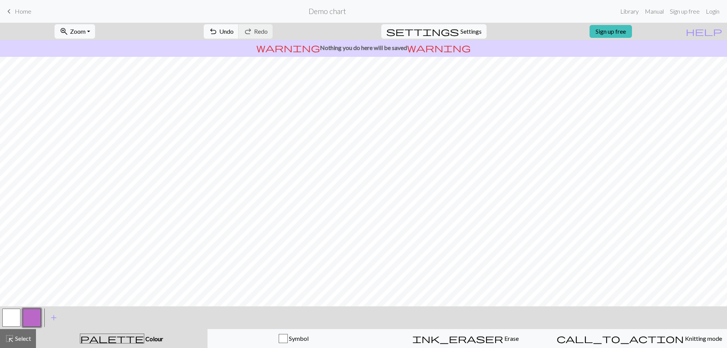
scroll to position [33, 0]
